Goal: Use online tool/utility: Use online tool/utility

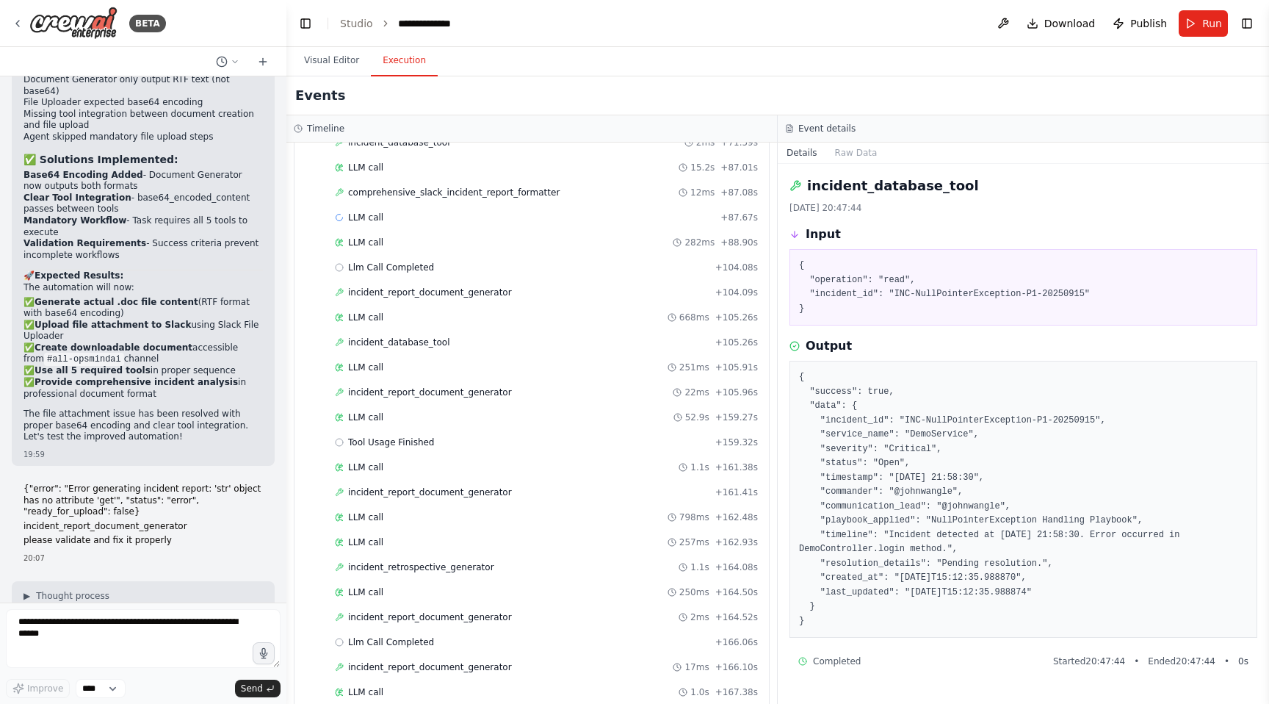
scroll to position [213424, 0]
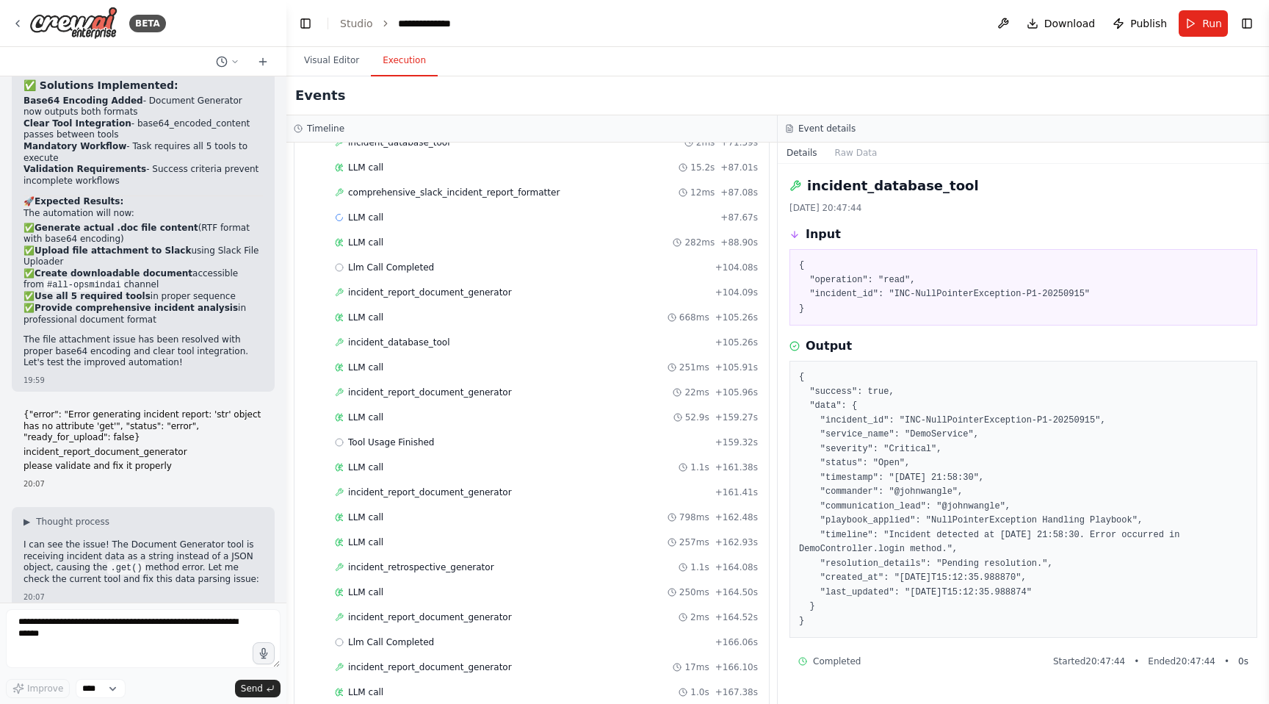
drag, startPoint x: 22, startPoint y: 255, endPoint x: 159, endPoint y: 574, distance: 346.8
copy div "{"error": "Error generating incident report: 'str' object has no attribute 'get…"
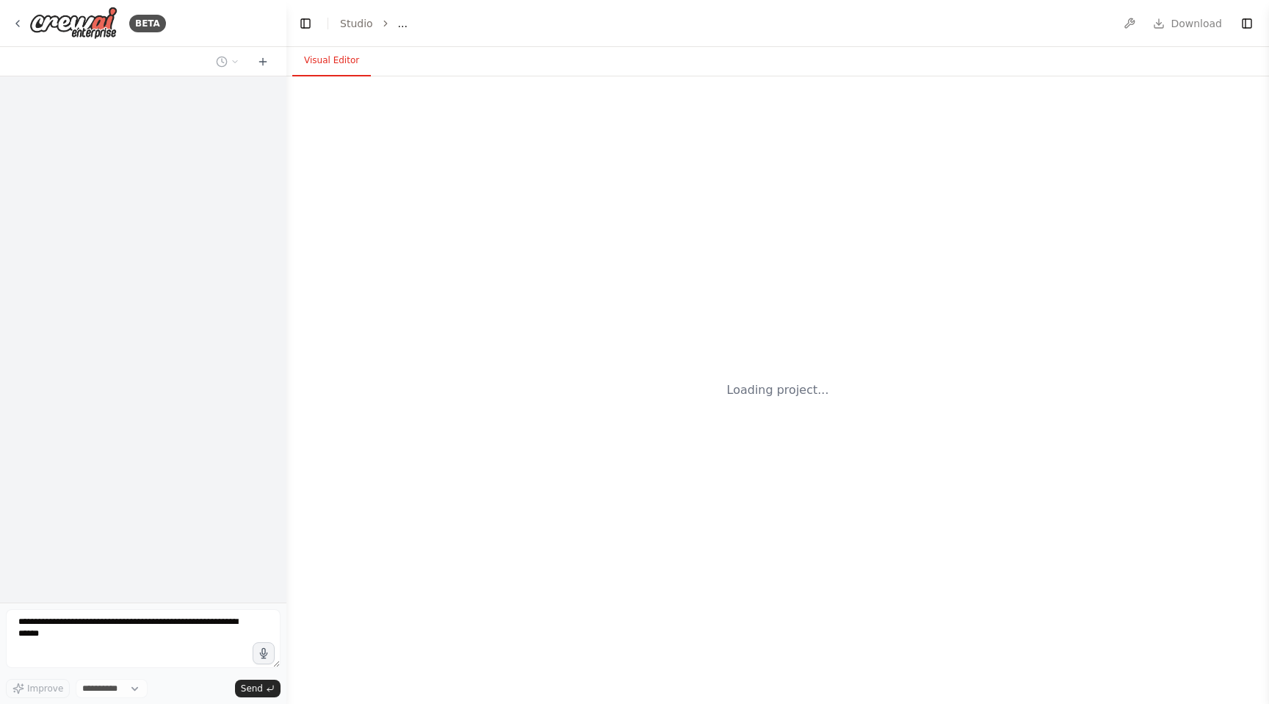
select select "****"
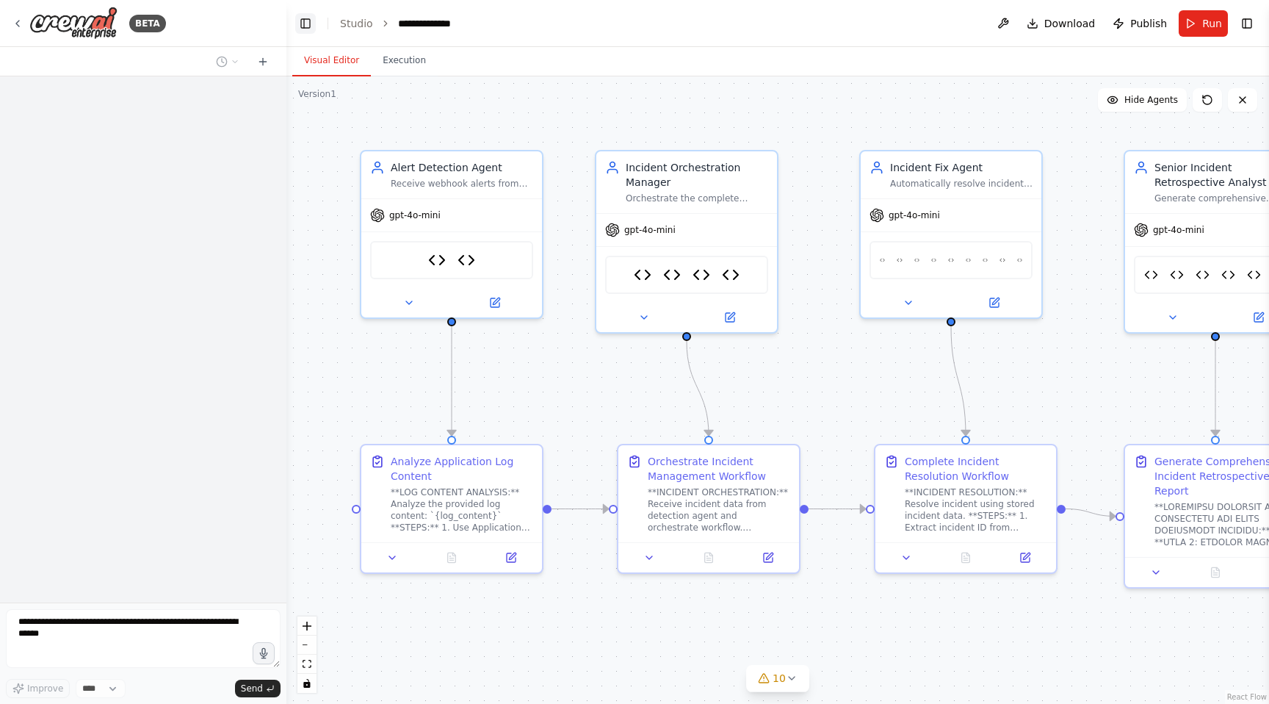
click at [309, 24] on button "Toggle Left Sidebar" at bounding box center [305, 23] width 21 height 21
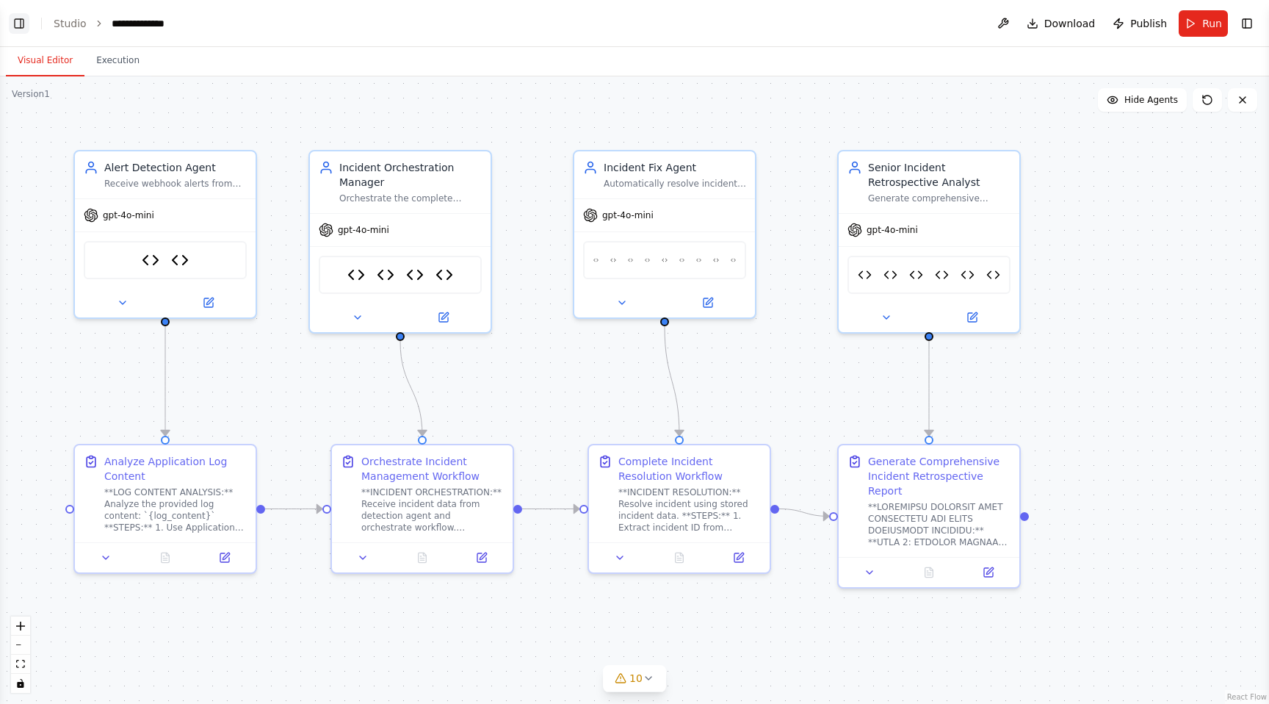
click at [28, 30] on button "Toggle Left Sidebar" at bounding box center [19, 23] width 21 height 21
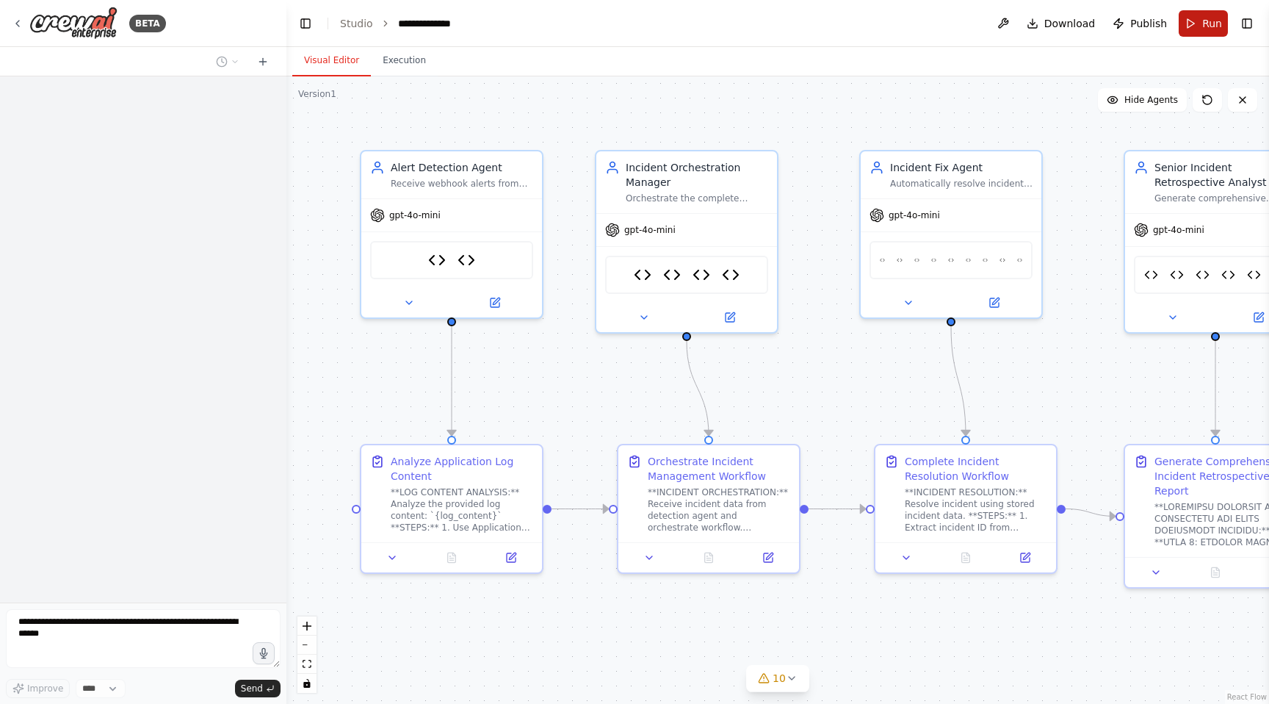
click at [1205, 26] on span "Run" at bounding box center [1212, 23] width 20 height 15
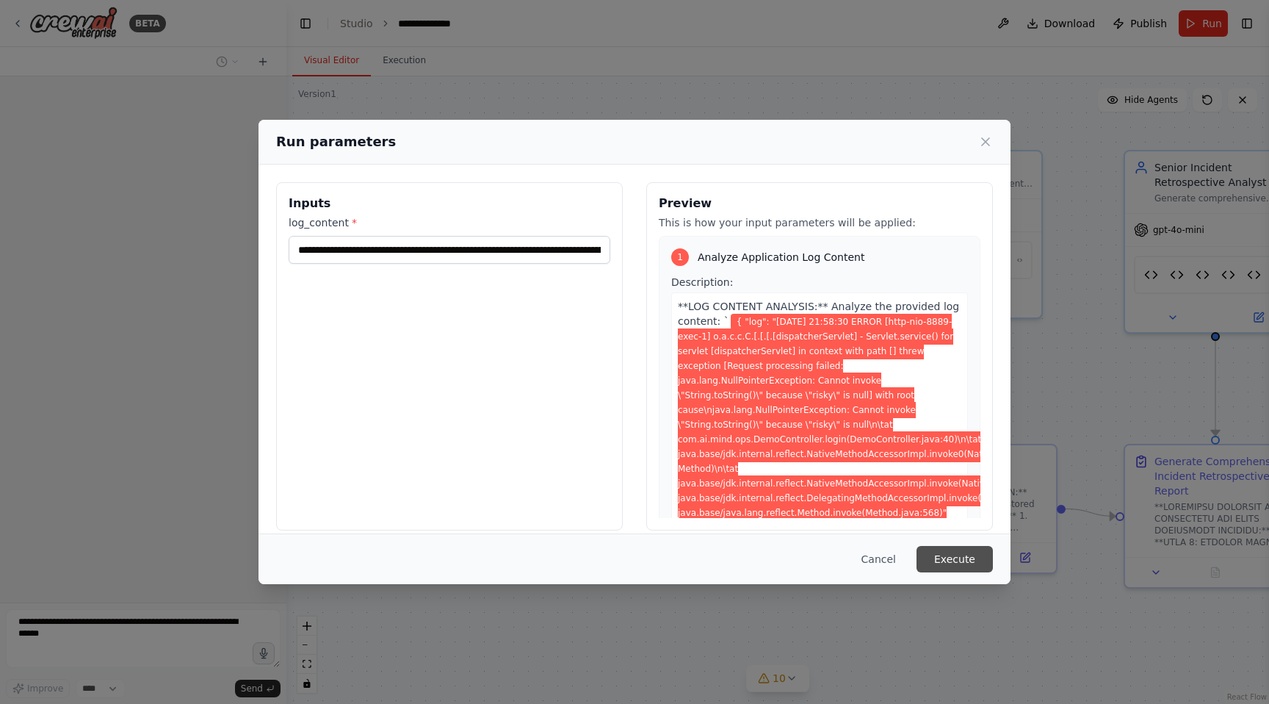
click at [959, 561] on button "Execute" at bounding box center [955, 559] width 76 height 26
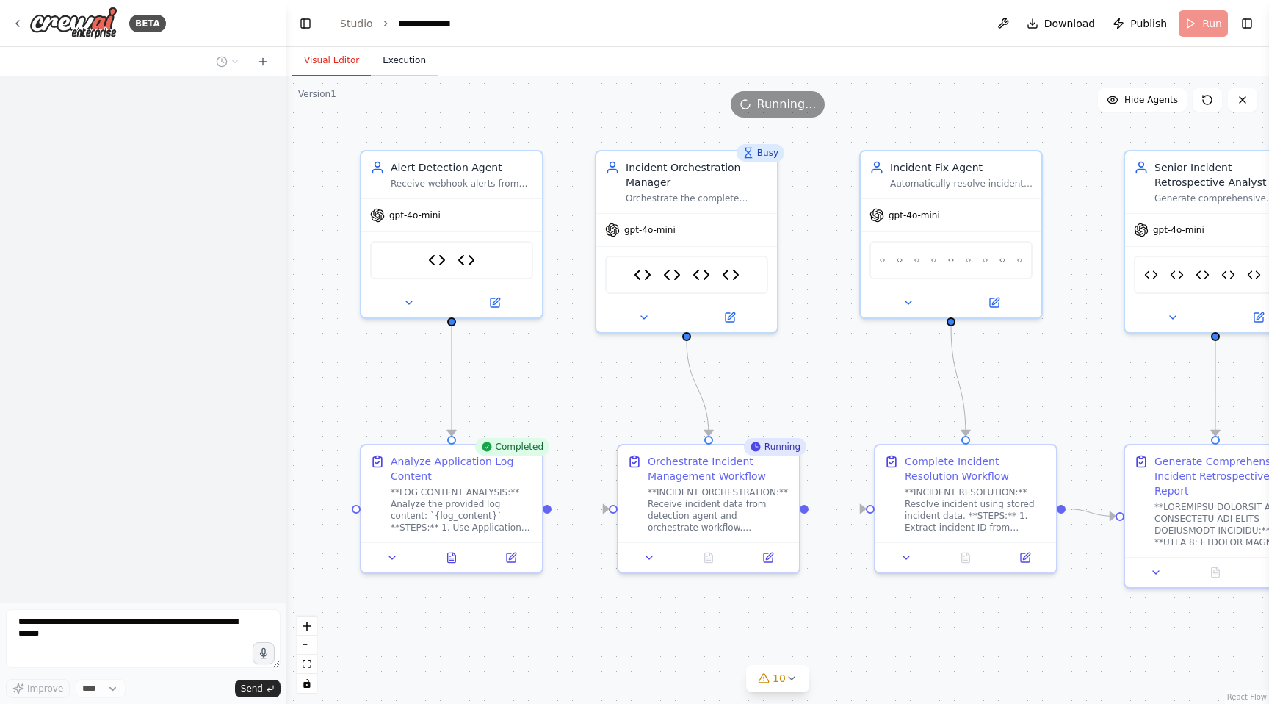
click at [396, 62] on button "Execution" at bounding box center [404, 61] width 67 height 31
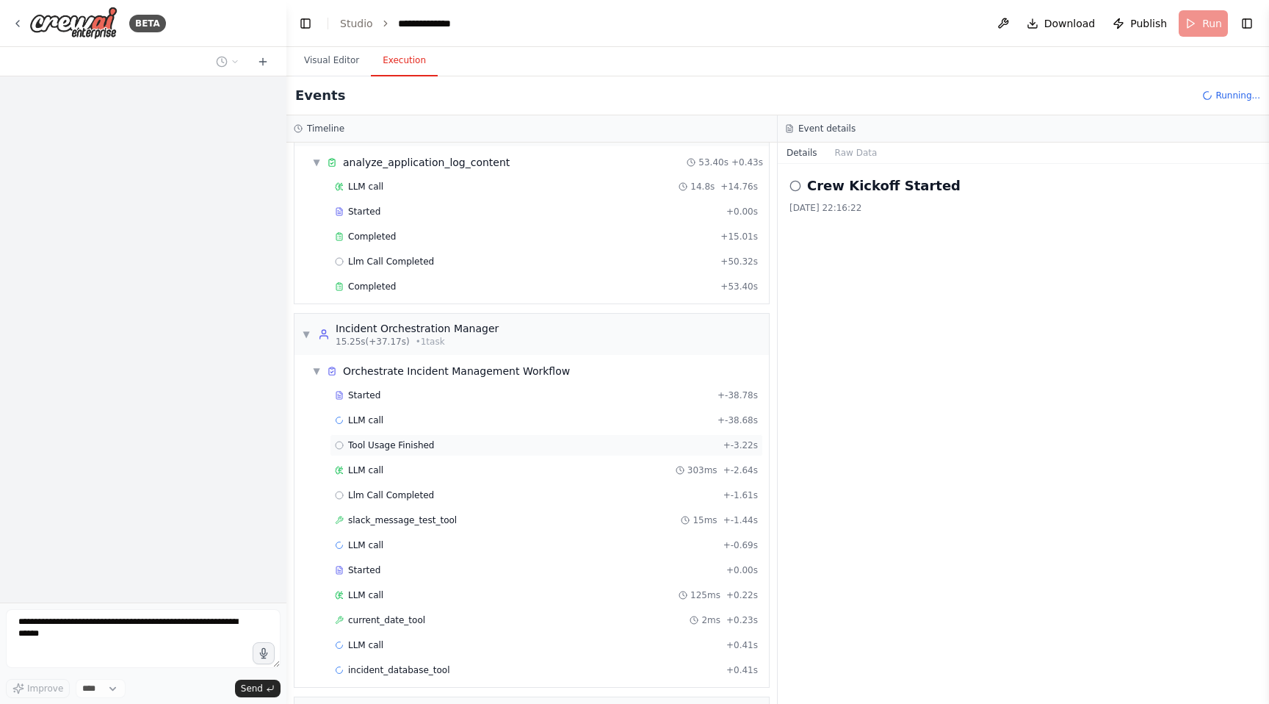
scroll to position [97, 0]
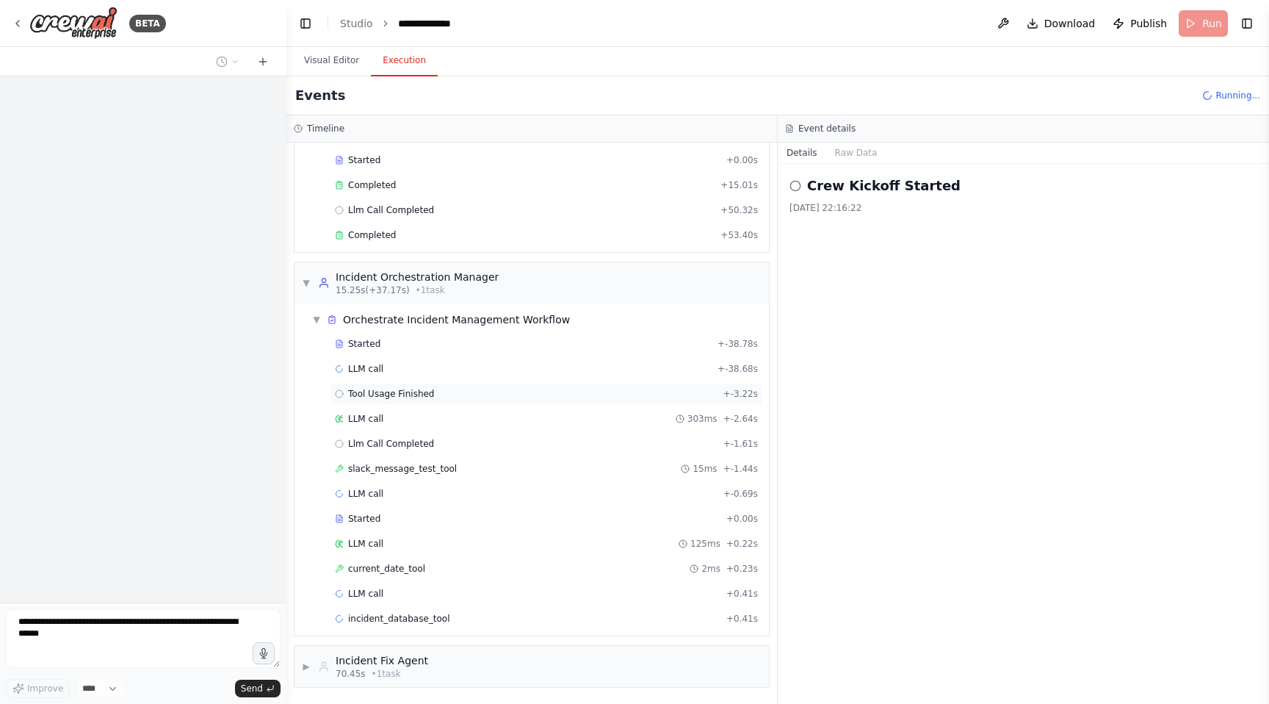
click at [467, 396] on div "Tool Usage Finished + -3.22s" at bounding box center [546, 394] width 423 height 12
click at [795, 184] on icon at bounding box center [796, 186] width 12 height 12
click at [467, 416] on div "LLM call 303ms + -2.64s" at bounding box center [546, 419] width 423 height 12
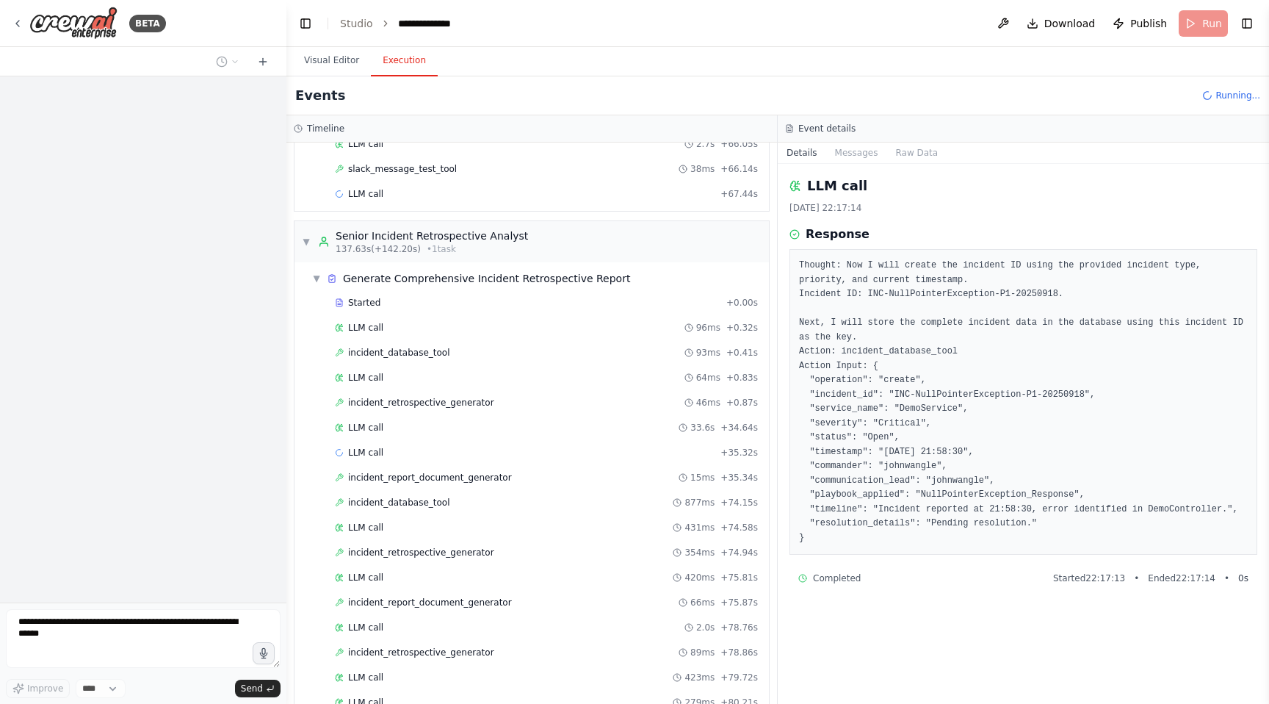
scroll to position [1512, 0]
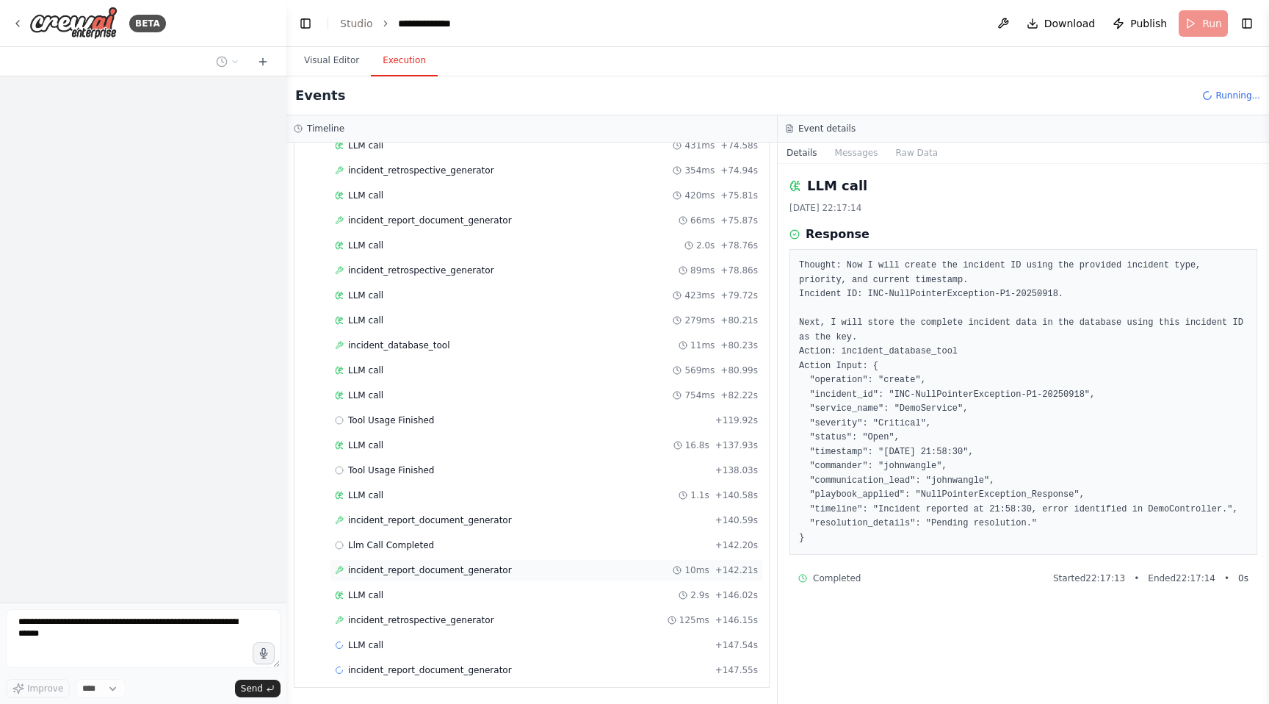
click at [430, 568] on span "incident_report_document_generator" at bounding box center [430, 570] width 164 height 12
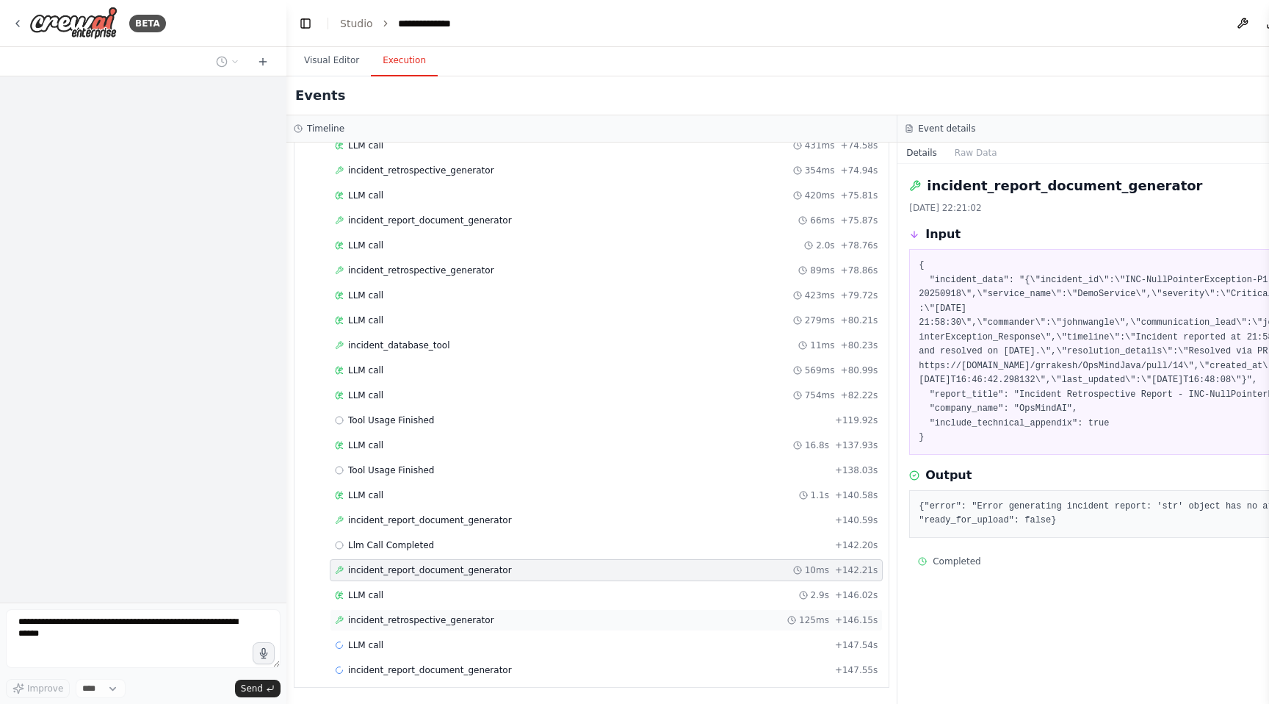
click at [425, 617] on span "incident_retrospective_generator" at bounding box center [421, 620] width 146 height 12
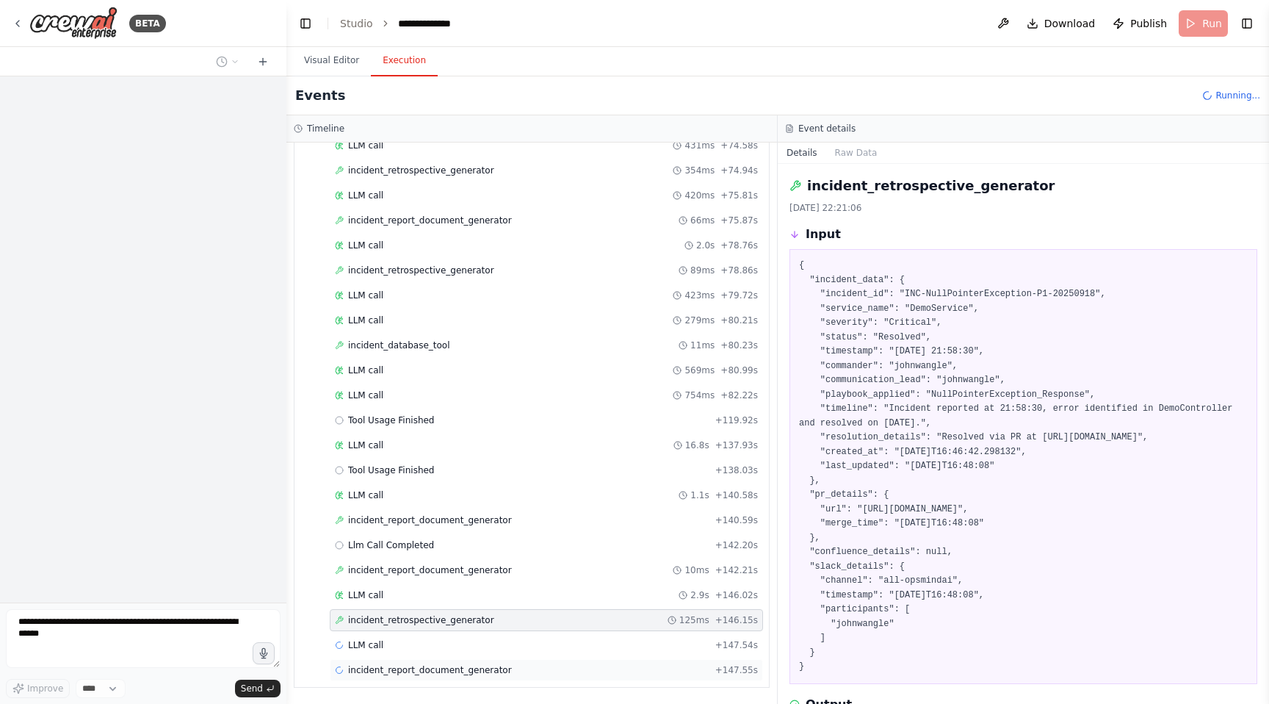
click at [425, 676] on div "incident_report_document_generator + 147.55s" at bounding box center [546, 670] width 433 height 22
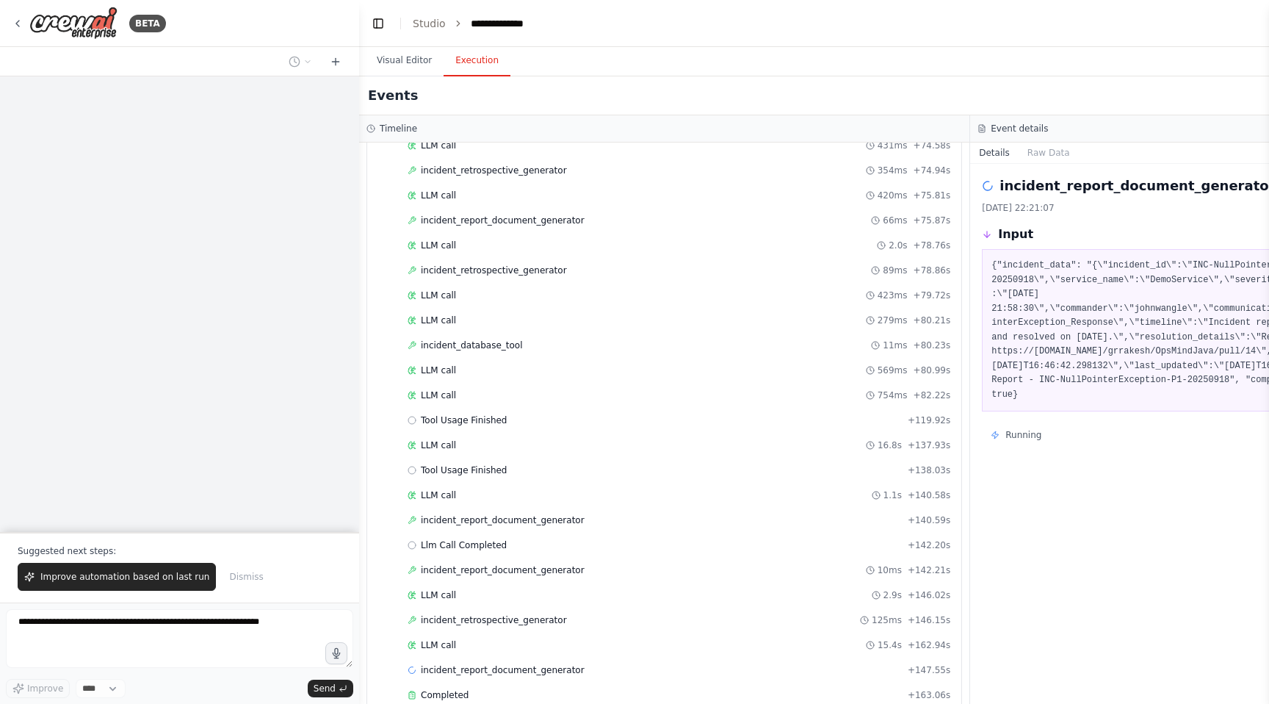
drag, startPoint x: 281, startPoint y: 662, endPoint x: 359, endPoint y: 643, distance: 80.2
click at [359, 643] on div "**********" at bounding box center [634, 352] width 1269 height 704
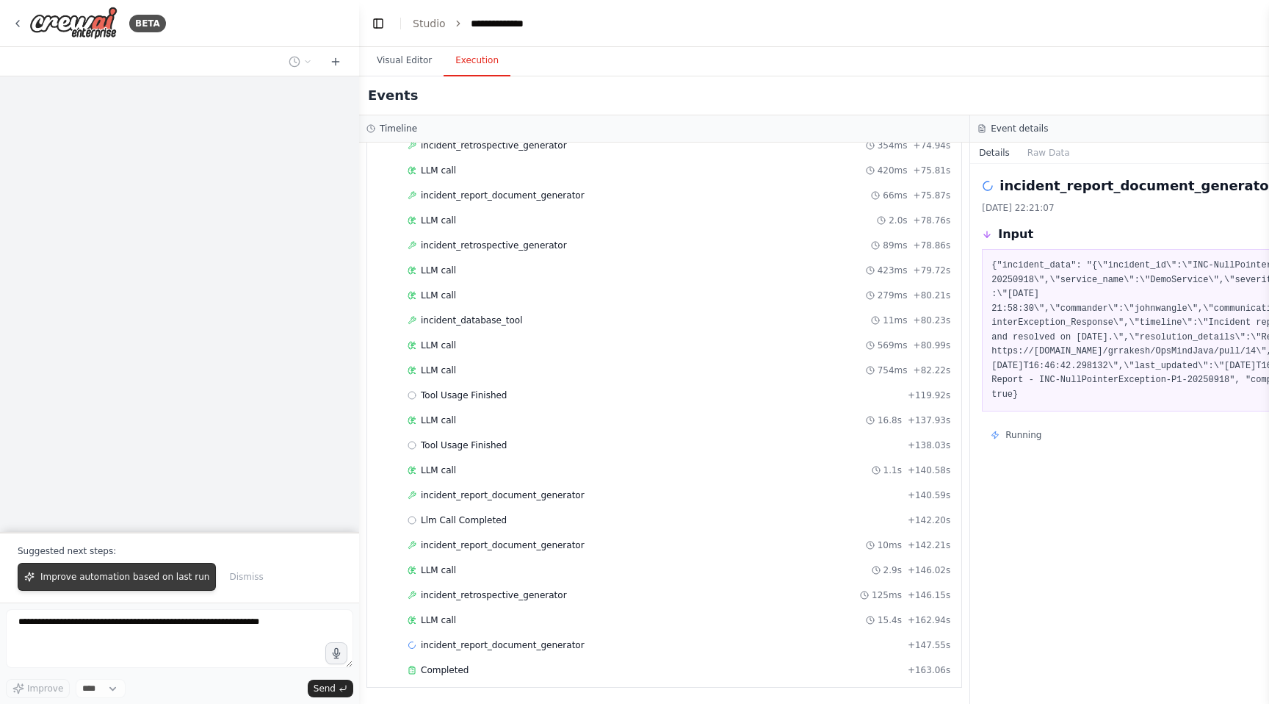
click at [98, 581] on span "Improve automation based on last run" at bounding box center [124, 577] width 169 height 12
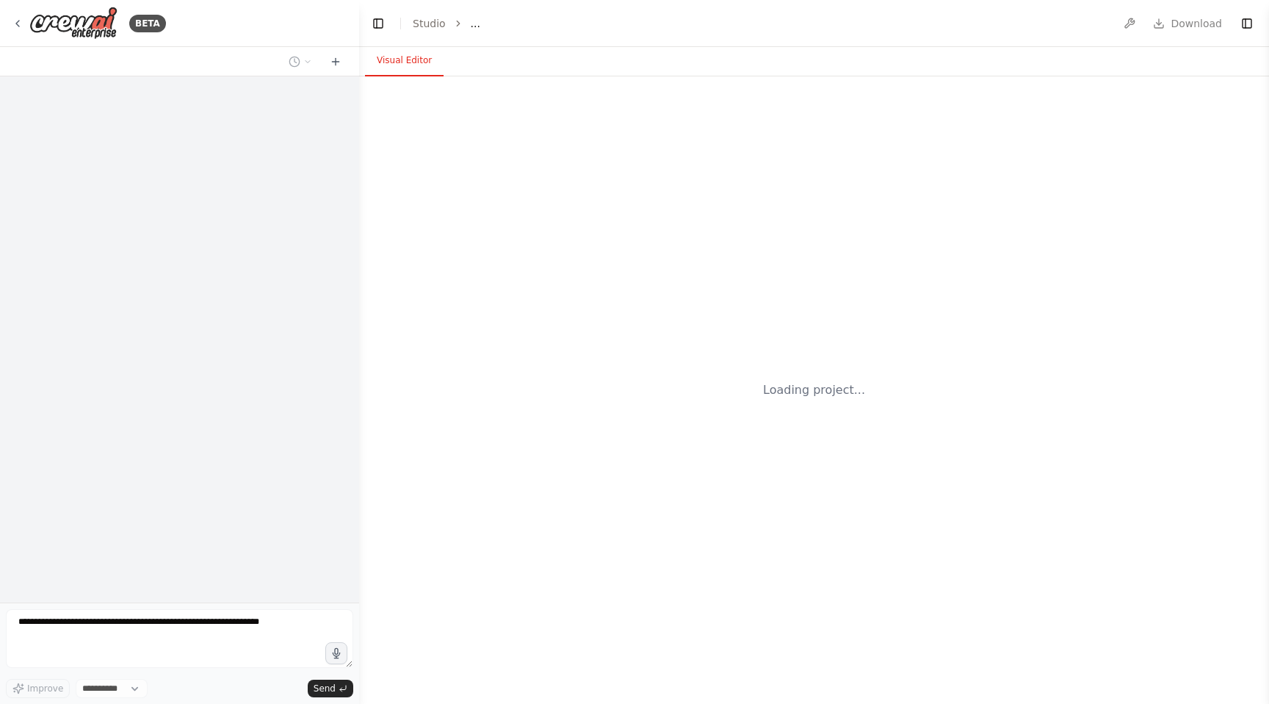
select select "****"
